Goal: Information Seeking & Learning: Learn about a topic

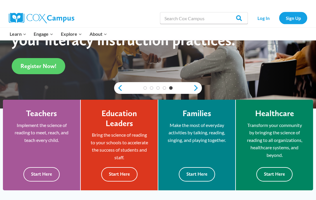
scroll to position [112, 0]
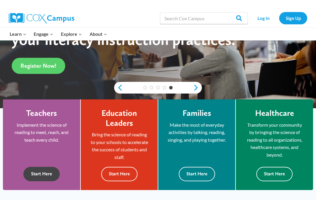
click at [50, 177] on button "Start Here" at bounding box center [41, 174] width 36 height 14
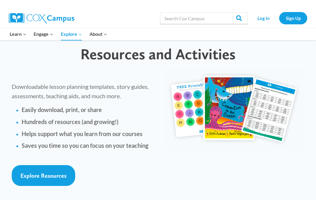
scroll to position [1439, 0]
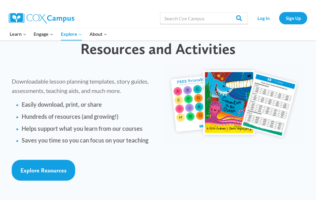
click at [47, 167] on span "Explore Resources" at bounding box center [43, 170] width 46 height 7
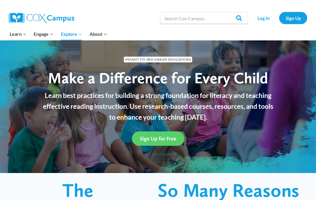
scroll to position [0, 0]
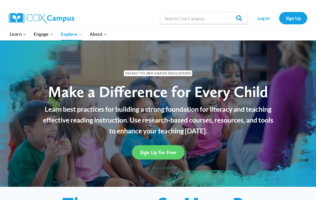
click at [0, 0] on link "Our Impact" at bounding box center [0, 0] width 0 height 0
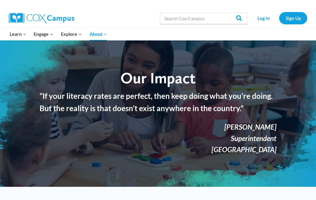
click at [0, 0] on link "[PERSON_NAME][GEOGRAPHIC_DATA]" at bounding box center [0, 0] width 0 height 0
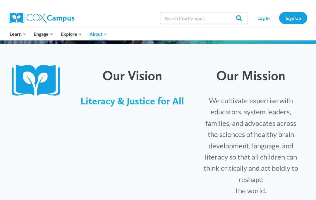
scroll to position [139, 0]
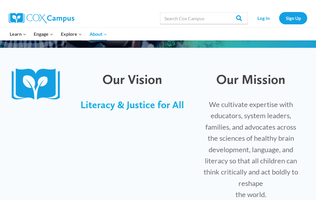
click at [0, 0] on link "Educators Overview" at bounding box center [0, 0] width 0 height 0
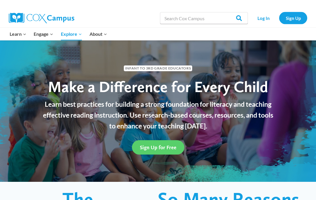
scroll to position [5, 0]
click at [15, 37] on button "Child menu of Learn" at bounding box center [18, 34] width 24 height 12
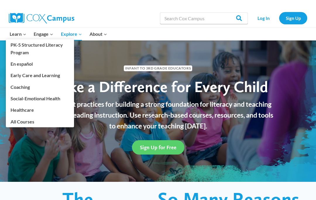
click at [21, 34] on span "Learn Expand" at bounding box center [18, 34] width 17 height 8
click at [229, 172] on div "Infant to 3rd Grade Educators Make a Difference for Every Child Learn best prac…" at bounding box center [158, 108] width 316 height 146
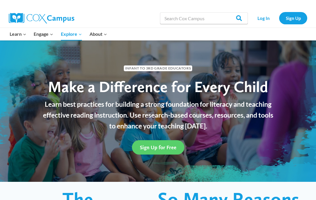
click at [0, 0] on link "Meet the Team" at bounding box center [0, 0] width 0 height 0
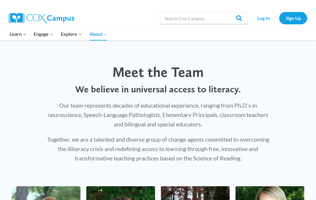
click at [0, 0] on link "Contact" at bounding box center [0, 0] width 0 height 0
